Goal: Task Accomplishment & Management: Use online tool/utility

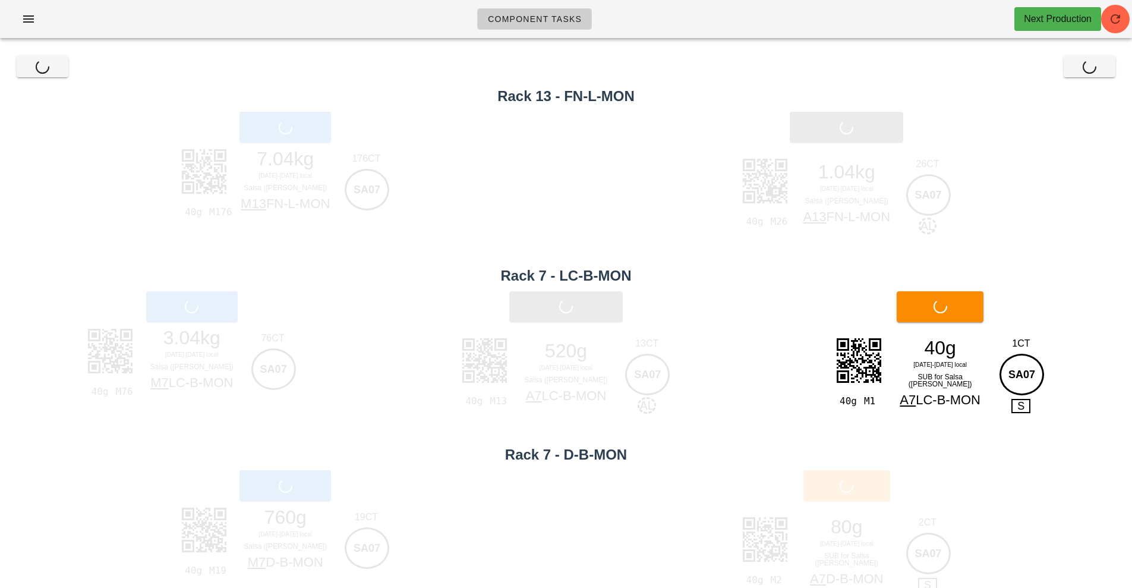
scroll to position [11, 0]
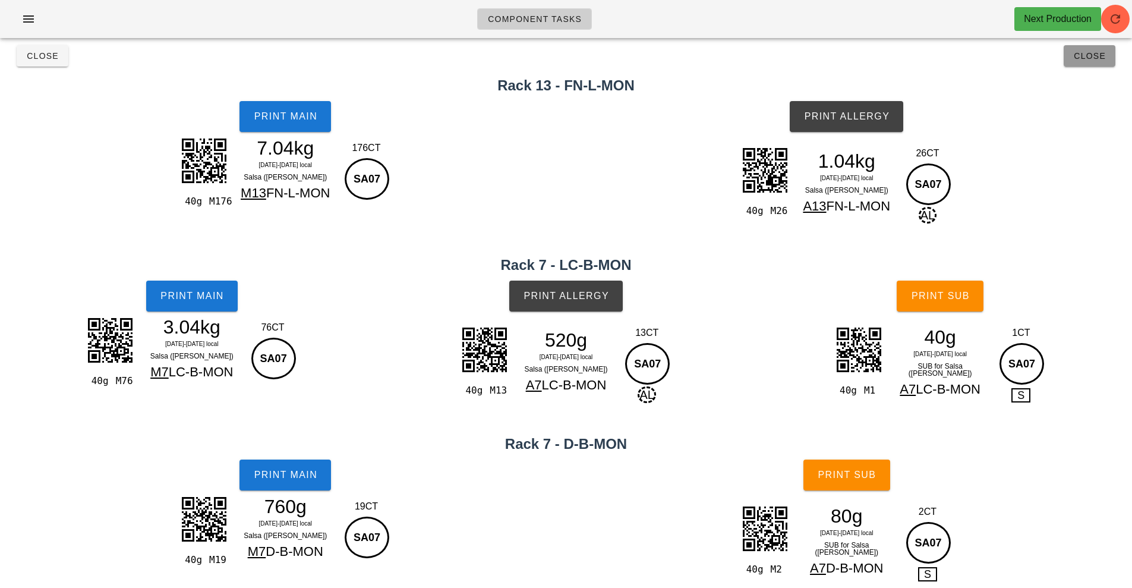
click at [1098, 66] on button "Close" at bounding box center [1090, 55] width 52 height 21
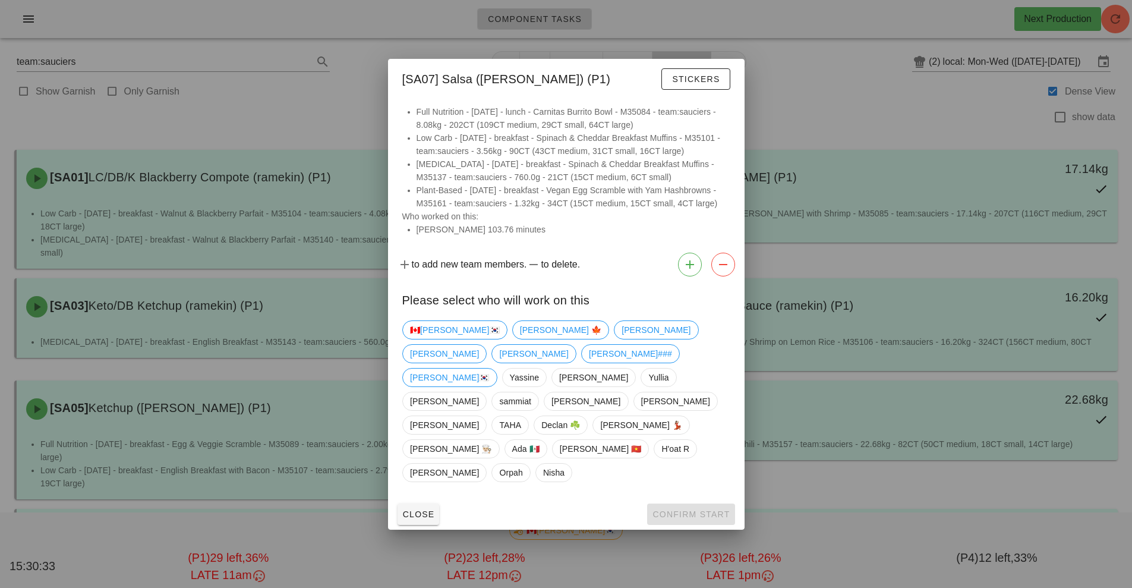
click at [868, 108] on div at bounding box center [566, 294] width 1132 height 588
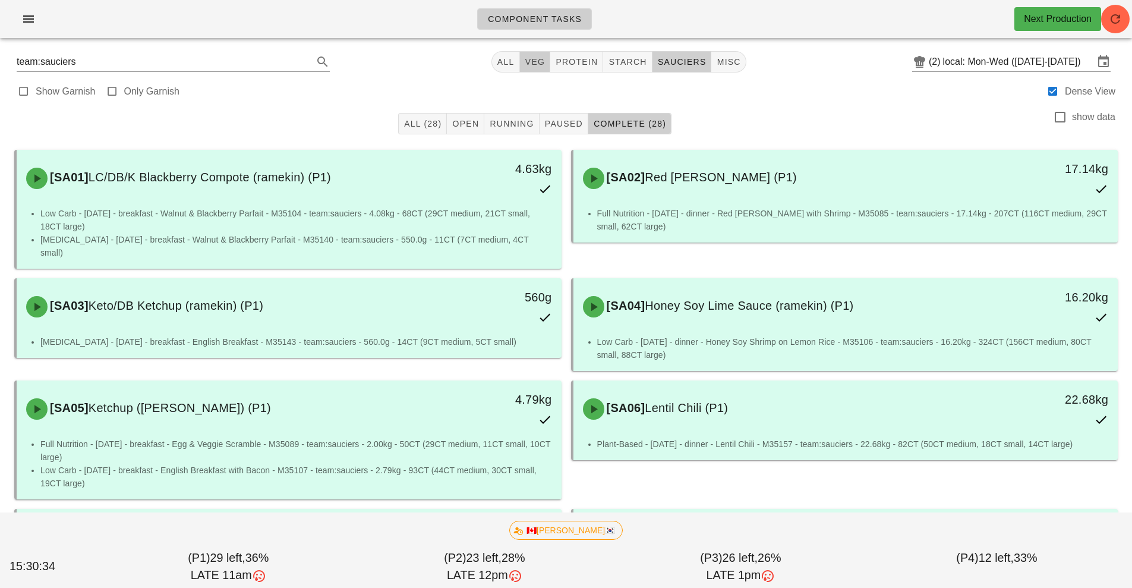
click at [543, 60] on span "veg" at bounding box center [535, 62] width 21 height 10
type input "team:veg"
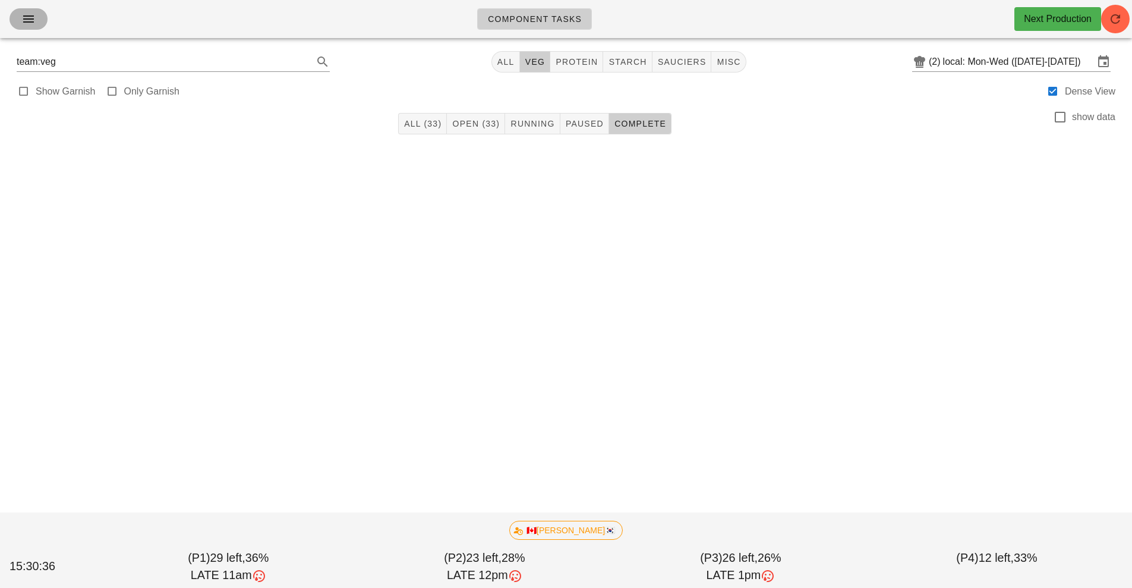
click at [31, 26] on icon "button" at bounding box center [28, 19] width 14 height 14
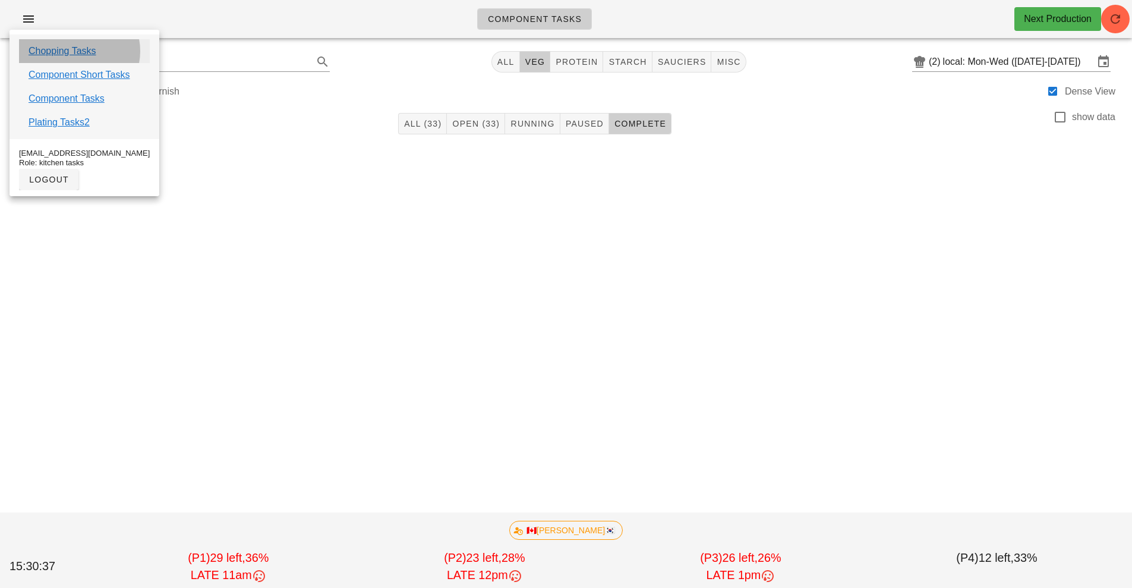
click at [89, 47] on link "Chopping Tasks" at bounding box center [63, 51] width 68 height 14
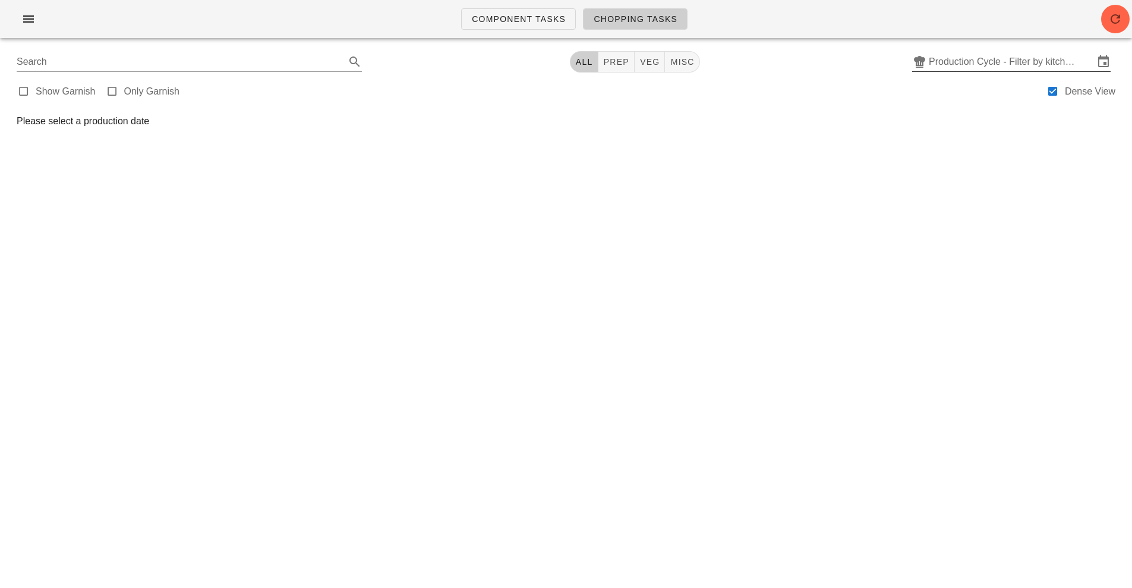
click at [1051, 63] on input "Production Cycle - Filter by kitchen production schedules" at bounding box center [1011, 61] width 165 height 19
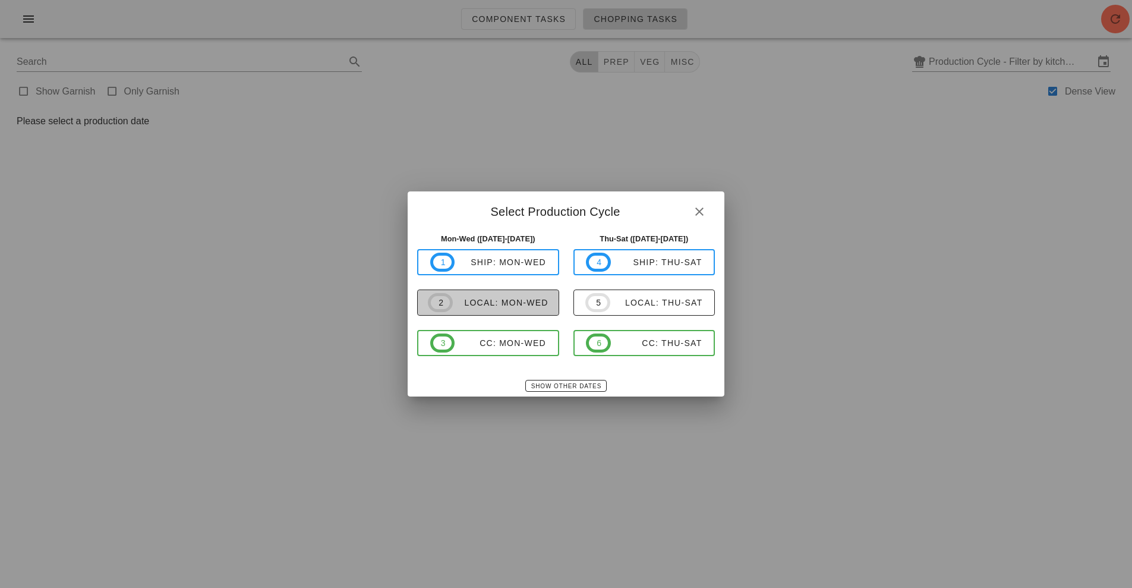
click at [508, 305] on div "local: Mon-Wed" at bounding box center [501, 303] width 96 height 10
type input "local: Mon-Wed ([DATE]-[DATE])"
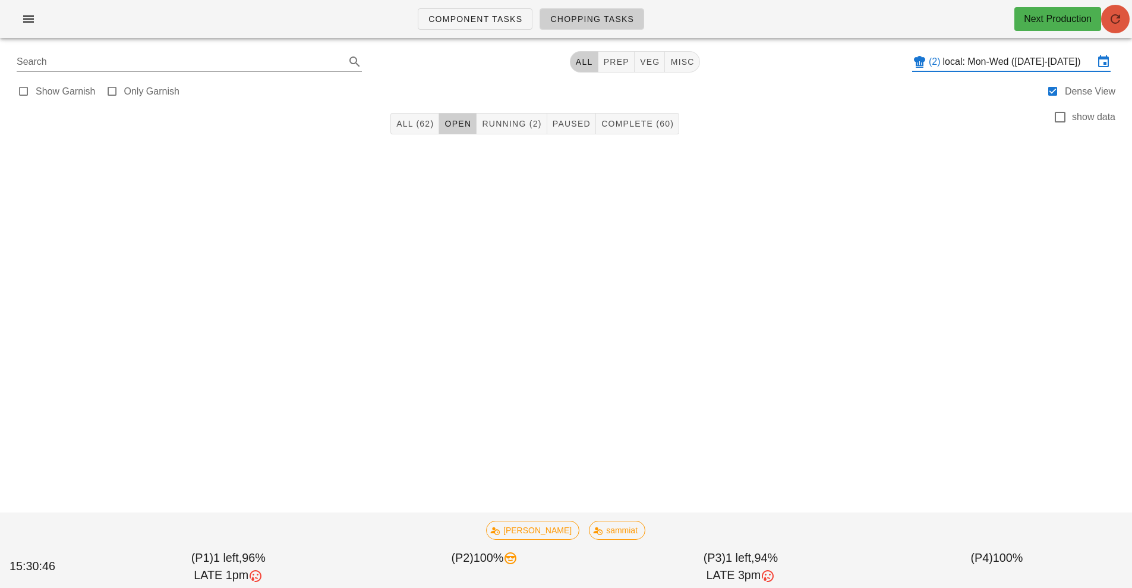
click at [1117, 15] on icon "button" at bounding box center [1115, 19] width 14 height 14
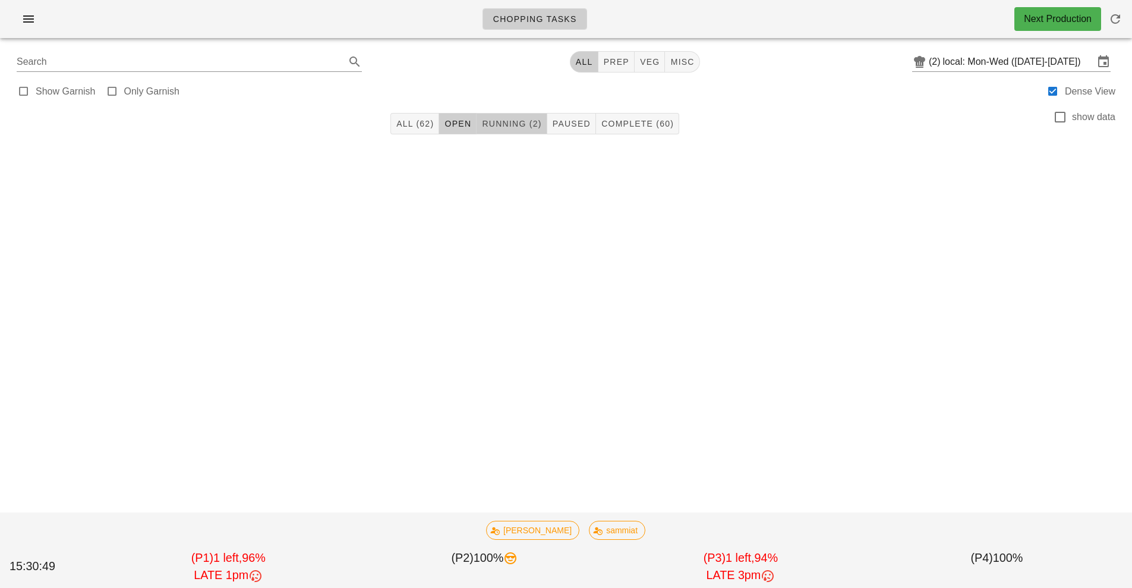
click at [513, 123] on span "Running (2)" at bounding box center [511, 124] width 60 height 10
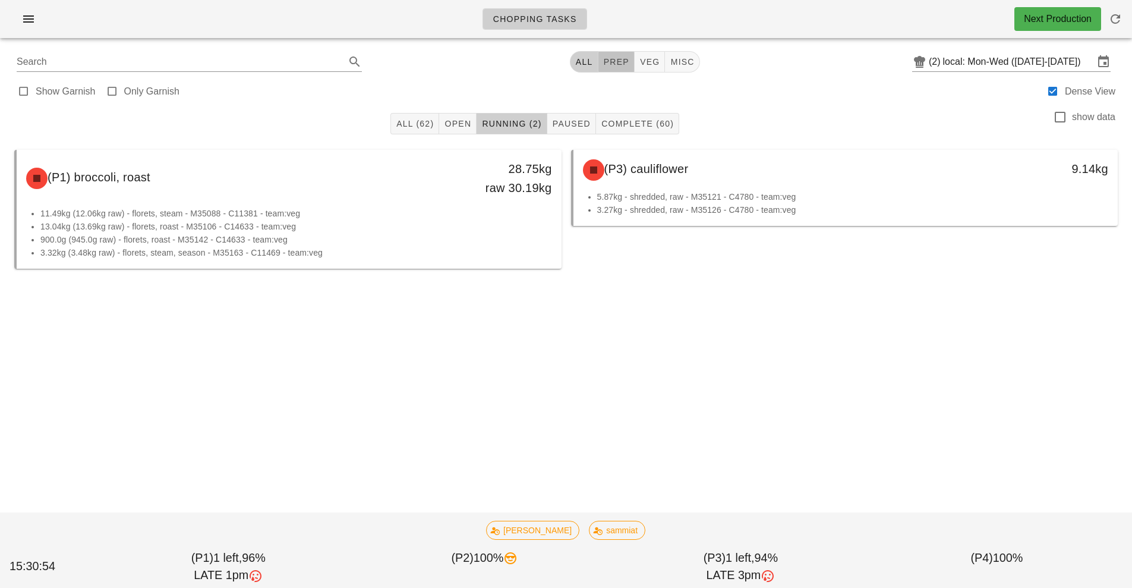
click at [621, 69] on button "prep" at bounding box center [616, 61] width 36 height 21
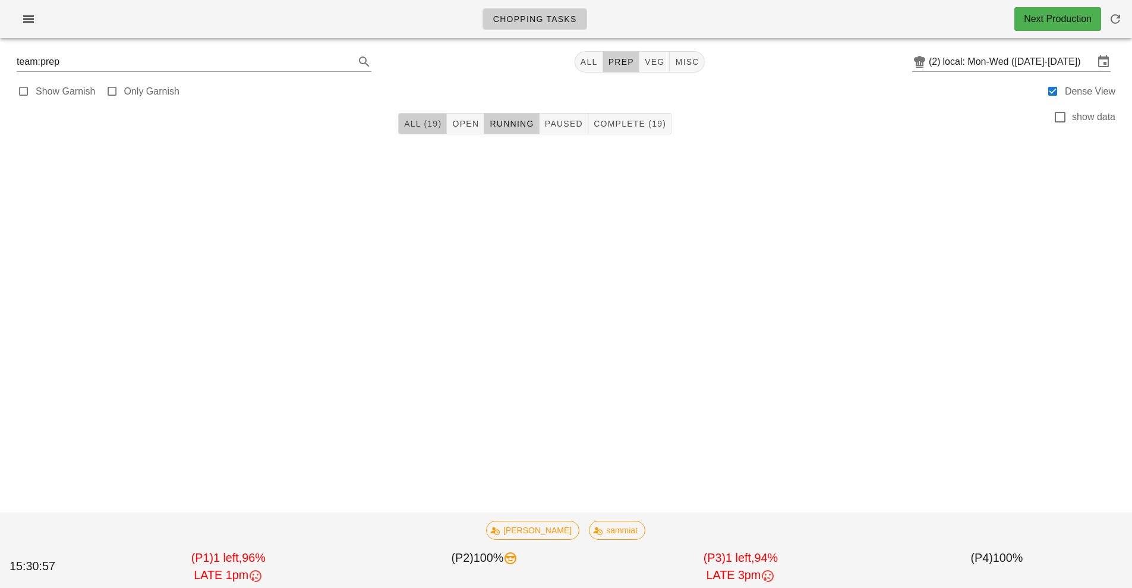
click at [426, 132] on button "All (19)" at bounding box center [422, 123] width 49 height 21
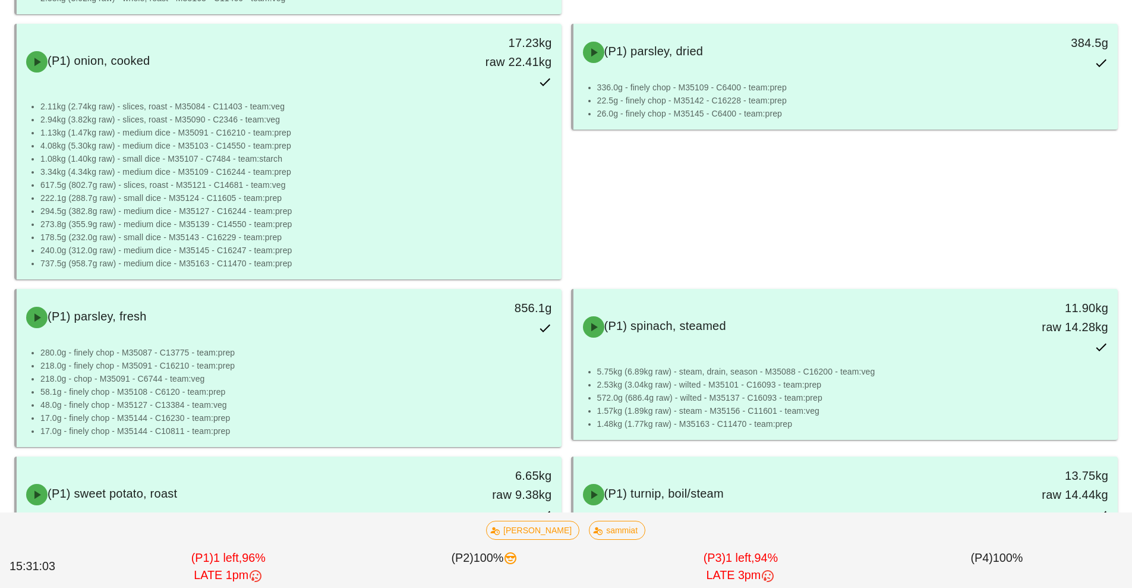
scroll to position [552, 0]
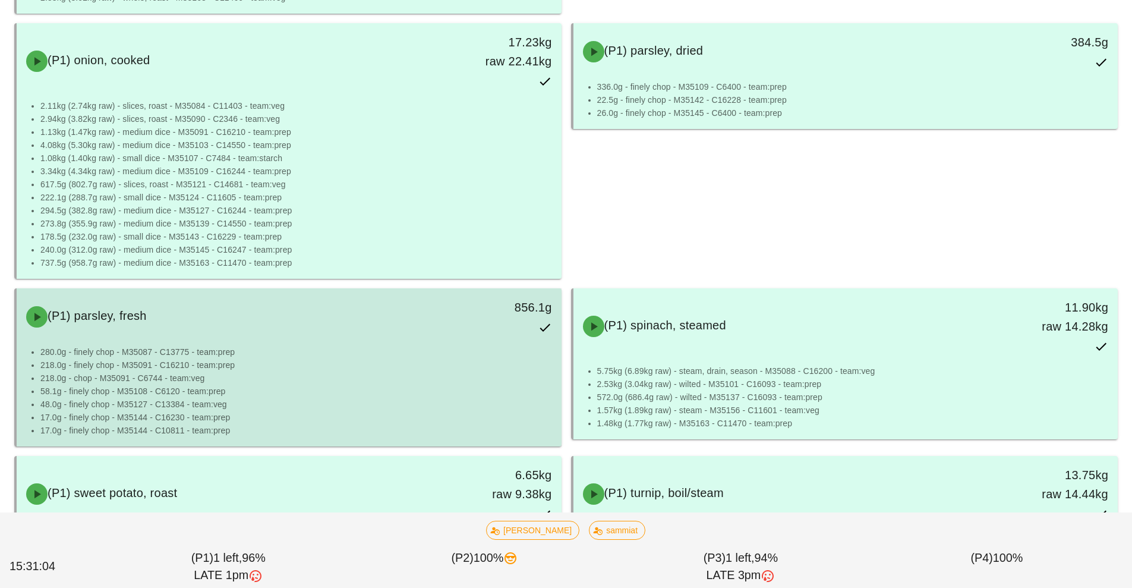
click at [380, 363] on li "218.0g - finely chop - M35091 - C16210 - team:prep" at bounding box center [296, 364] width 512 height 13
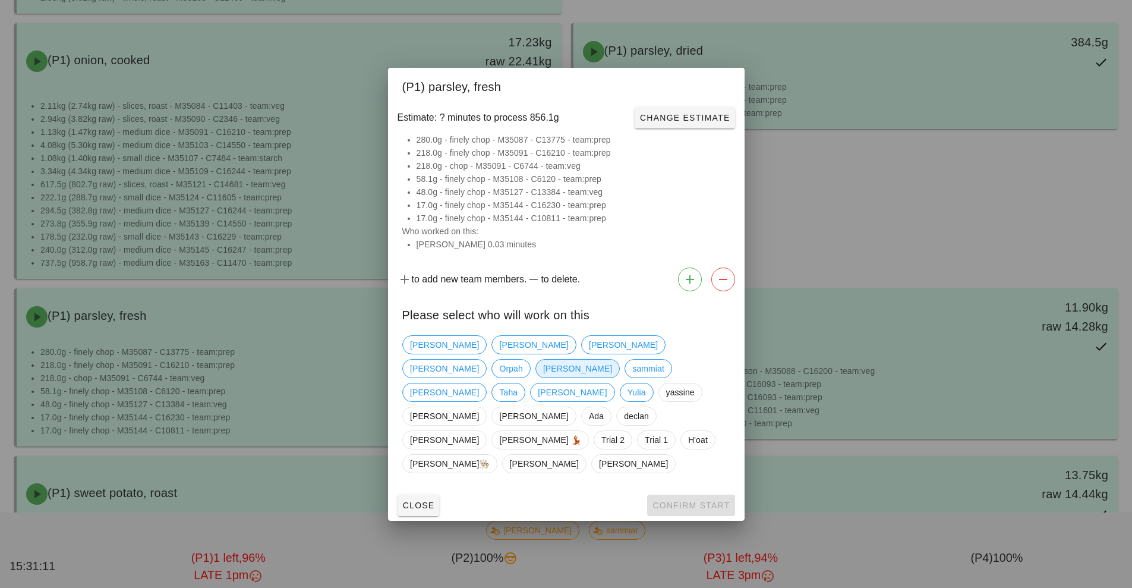
click at [612, 363] on span "Peter" at bounding box center [577, 369] width 69 height 18
click at [709, 500] on span "Confirm Start" at bounding box center [691, 505] width 78 height 10
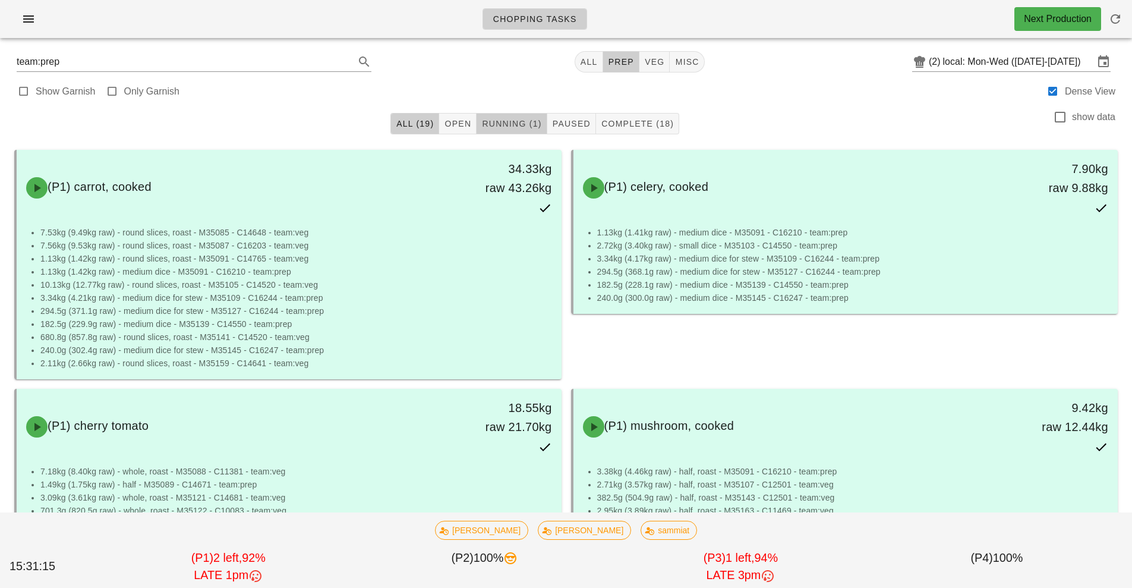
click at [516, 124] on span "Running (1)" at bounding box center [511, 124] width 60 height 10
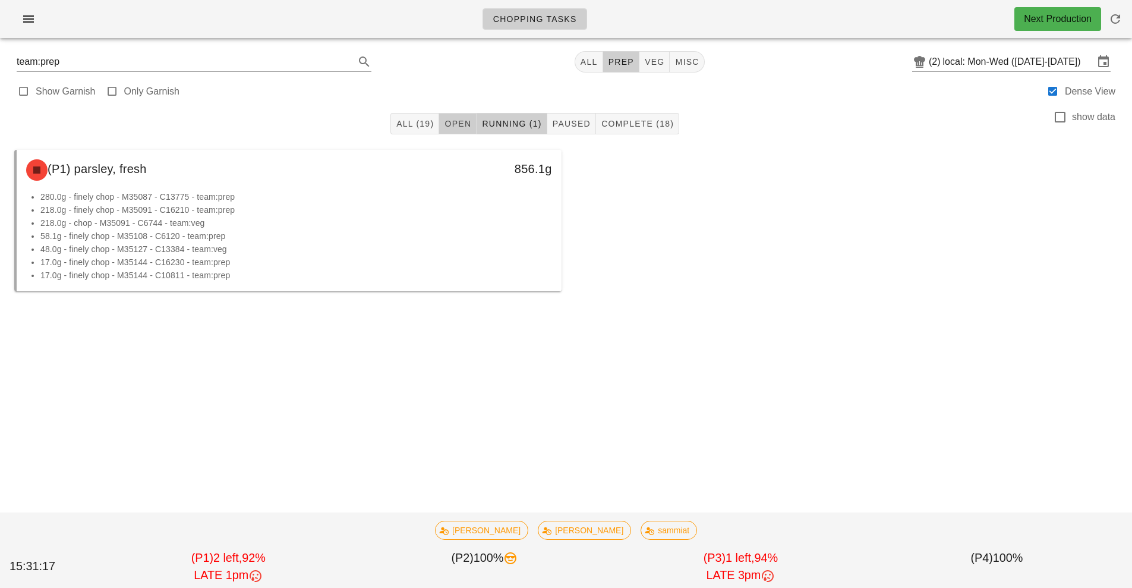
click at [470, 126] on span "Open" at bounding box center [457, 124] width 27 height 10
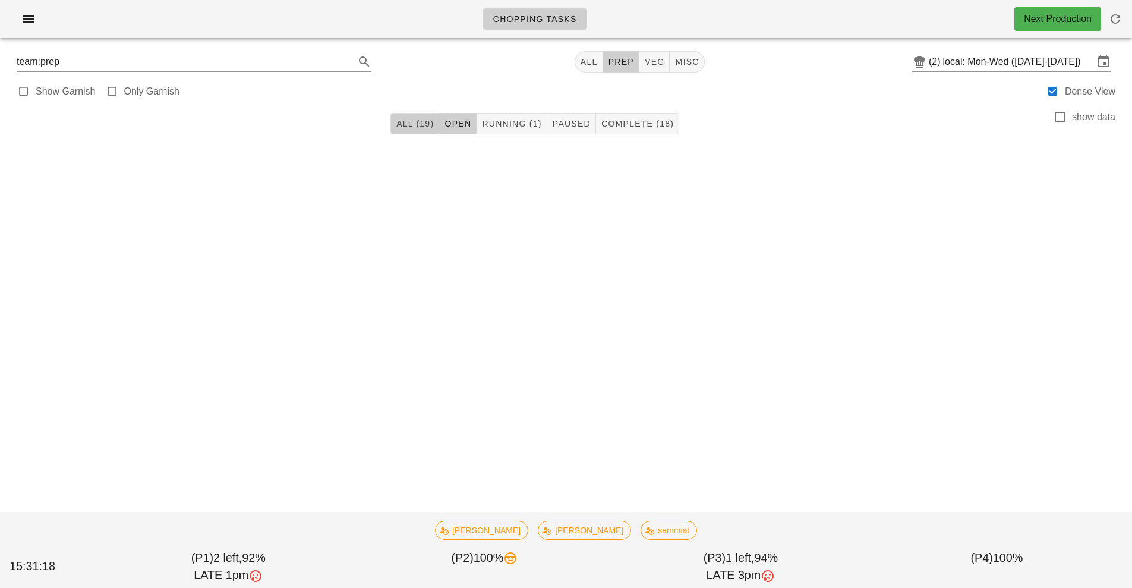
click at [408, 125] on span "All (19)" at bounding box center [415, 124] width 38 height 10
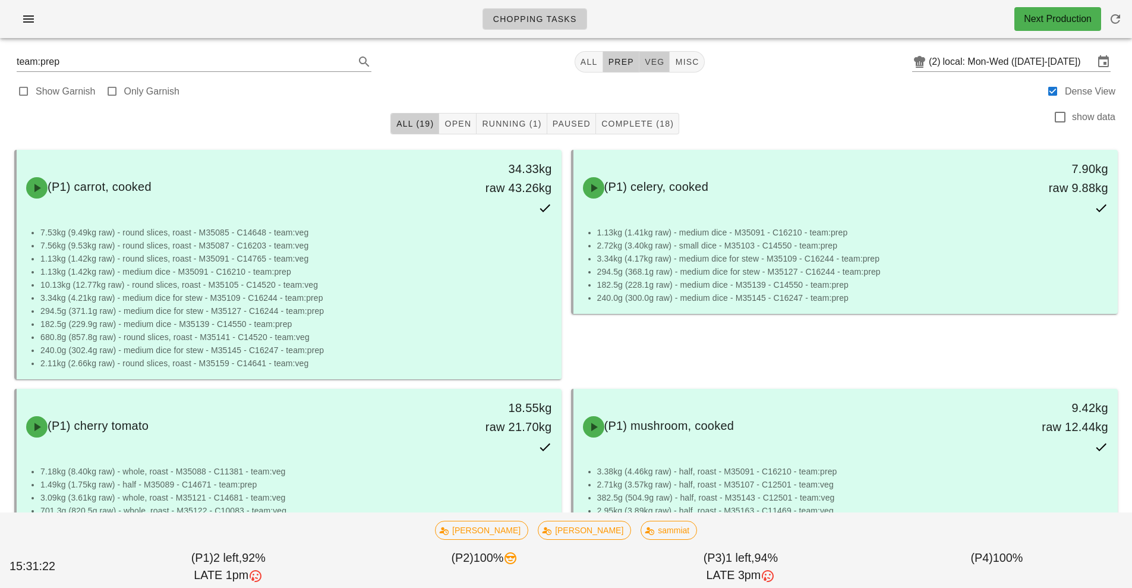
click at [655, 61] on span "veg" at bounding box center [654, 62] width 21 height 10
type input "team:veg"
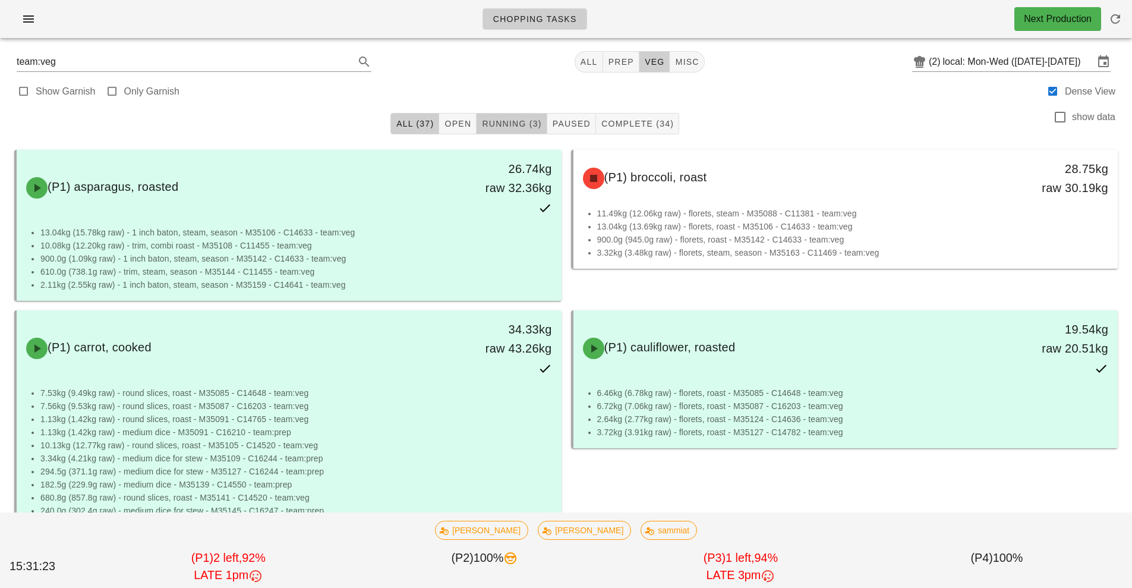
click at [512, 125] on span "Running (3)" at bounding box center [511, 124] width 60 height 10
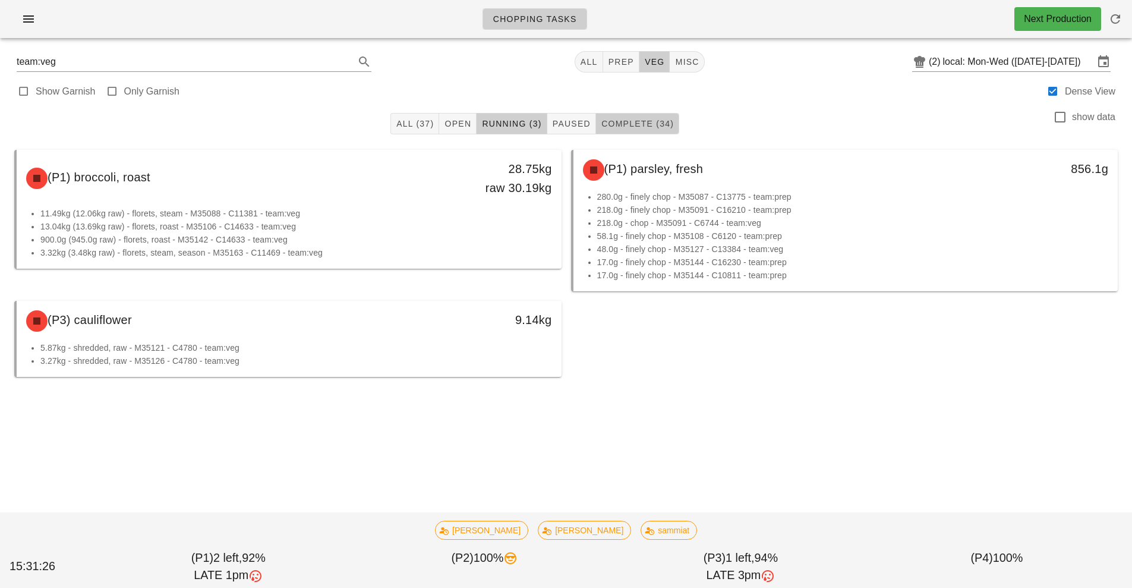
click at [647, 122] on span "Complete (34)" at bounding box center [637, 124] width 73 height 10
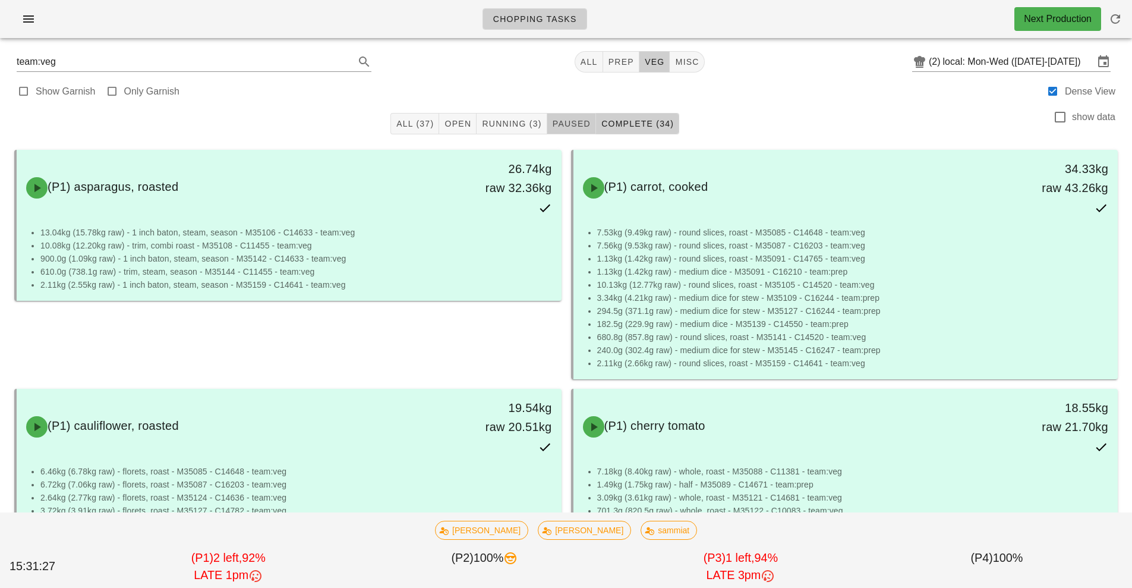
click at [557, 122] on span "Paused" at bounding box center [571, 124] width 39 height 10
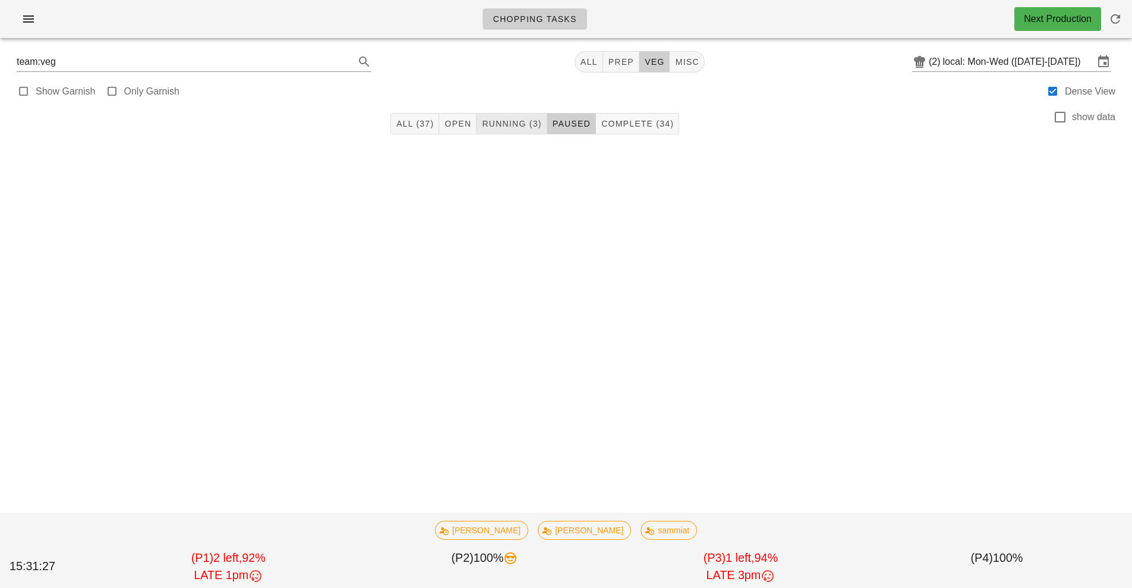
click at [512, 120] on span "Running (3)" at bounding box center [511, 124] width 60 height 10
